Goal: Browse casually: Explore the website without a specific task or goal

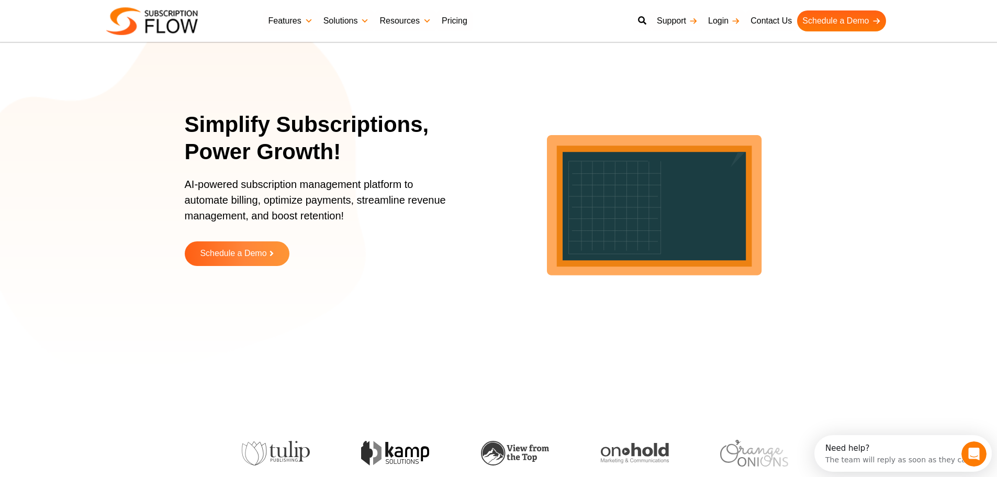
click at [98, 155] on section "Simplify Subscriptions, Power Growth! AI-powered subscription management platfo…" at bounding box center [498, 196] width 997 height 340
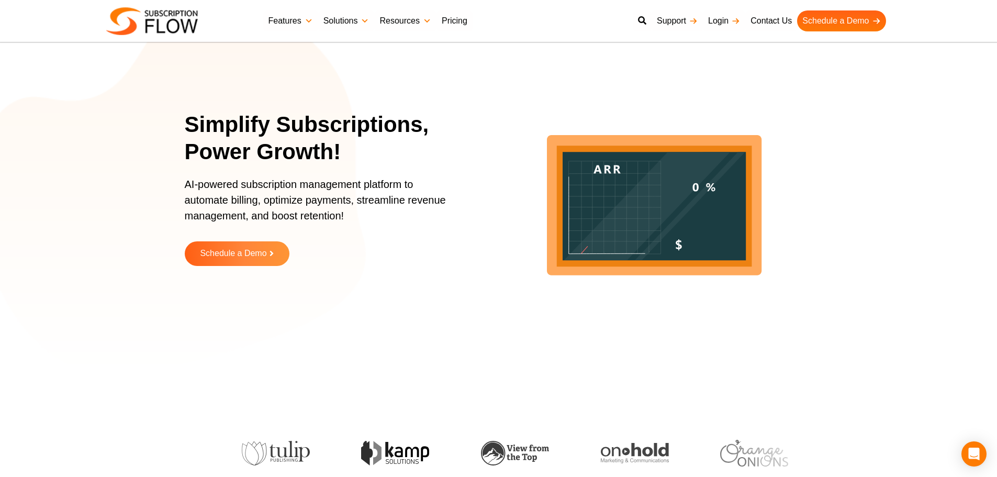
click at [155, 287] on section "Simplify Subscriptions, Power Growth! AI-powered subscription management platfo…" at bounding box center [498, 196] width 997 height 340
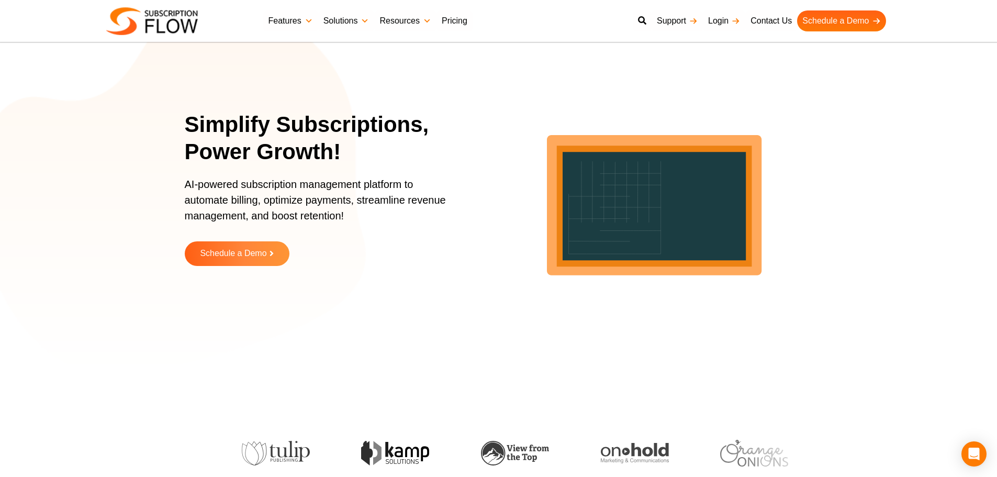
click at [205, 135] on h1 "Simplify Subscriptions, Power Growth!" at bounding box center [327, 138] width 285 height 55
